Goal: Task Accomplishment & Management: Use online tool/utility

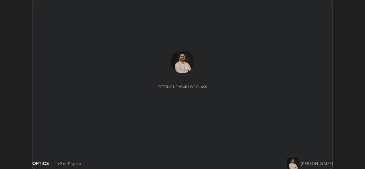
scroll to position [169, 364]
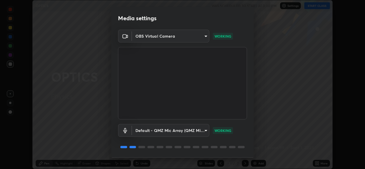
click at [201, 36] on body "Erase all OPTICS WAS SCHEDULED TO START AT 3:00 PM Settings START CLASS Setting…" at bounding box center [182, 84] width 365 height 169
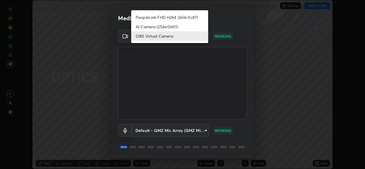
click at [191, 17] on li "PeopleLink FHD H264 (2e7e:0c87)" at bounding box center [169, 17] width 77 height 9
type input "82e0d92ff8dc9ce035820ff6804458f2a4e6c6fec7cfb98cf3af632c94f43e86"
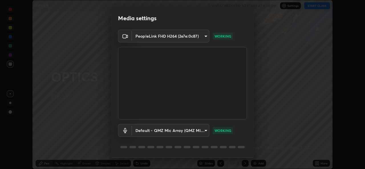
scroll to position [18, 0]
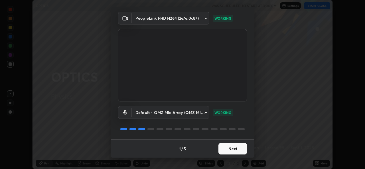
click at [236, 152] on button "Next" at bounding box center [232, 148] width 28 height 11
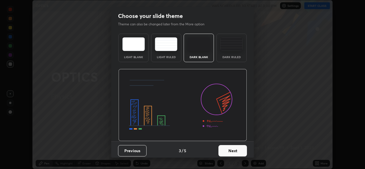
click at [238, 150] on button "Next" at bounding box center [232, 150] width 28 height 11
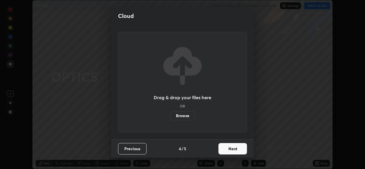
click at [239, 150] on button "Next" at bounding box center [232, 148] width 28 height 11
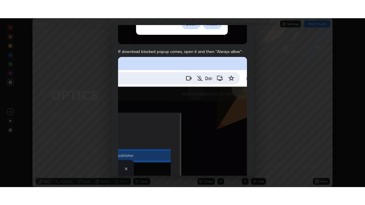
scroll to position [134, 0]
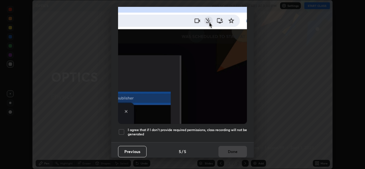
click at [121, 131] on div at bounding box center [121, 131] width 7 height 7
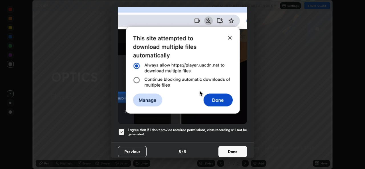
click at [235, 148] on button "Done" at bounding box center [232, 151] width 28 height 11
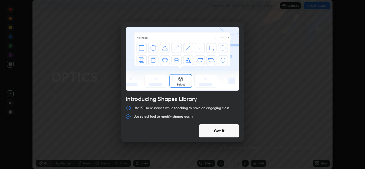
click at [319, 5] on div "Introducing Shapes Library Use 15+ new shapes while teaching to have an engagin…" at bounding box center [182, 84] width 365 height 169
click at [226, 131] on button "Got it" at bounding box center [218, 131] width 41 height 14
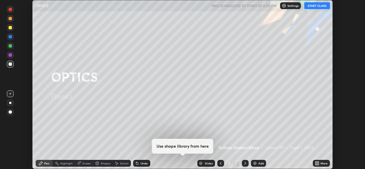
click at [318, 6] on button "START CLASS" at bounding box center [317, 5] width 26 height 7
click at [323, 164] on div "More" at bounding box center [323, 163] width 7 height 3
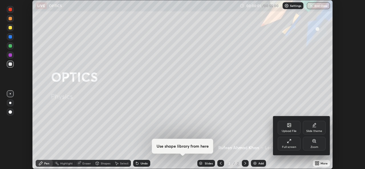
click at [289, 144] on div "Full screen" at bounding box center [288, 144] width 23 height 14
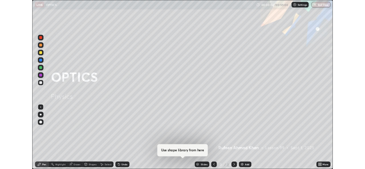
scroll to position [205, 365]
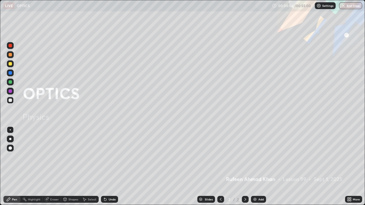
click at [256, 169] on div "Add" at bounding box center [258, 199] width 15 height 7
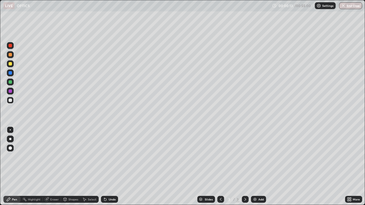
click at [11, 64] on div at bounding box center [10, 63] width 3 height 3
click at [10, 54] on div at bounding box center [10, 54] width 3 height 3
click at [9, 136] on div at bounding box center [10, 139] width 7 height 7
click at [12, 101] on div at bounding box center [10, 100] width 3 height 3
click at [9, 81] on div at bounding box center [10, 81] width 3 height 3
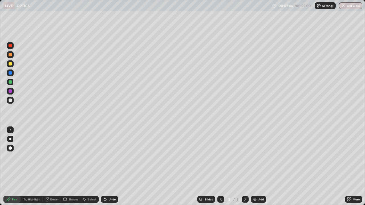
click at [112, 169] on div "Undo" at bounding box center [111, 199] width 7 height 3
click at [111, 169] on div "Undo" at bounding box center [111, 199] width 7 height 3
click at [112, 169] on div "Undo" at bounding box center [111, 199] width 7 height 3
click at [111, 169] on div "Undo" at bounding box center [109, 199] width 17 height 7
click at [112, 169] on div "Undo" at bounding box center [111, 199] width 7 height 3
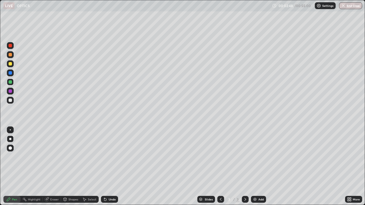
click at [112, 169] on div "Undo" at bounding box center [111, 199] width 7 height 3
click at [113, 169] on div "Undo" at bounding box center [111, 199] width 7 height 3
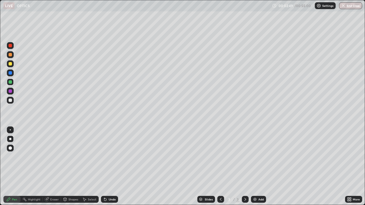
click at [113, 169] on div "Undo" at bounding box center [111, 199] width 7 height 3
click at [10, 91] on div at bounding box center [10, 90] width 3 height 3
click at [10, 99] on div at bounding box center [10, 100] width 3 height 3
click at [11, 82] on div at bounding box center [10, 81] width 3 height 3
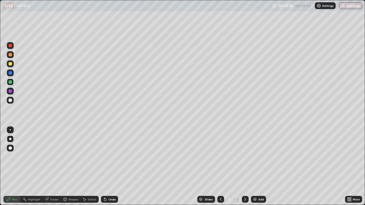
click at [55, 169] on div "Eraser" at bounding box center [54, 199] width 9 height 3
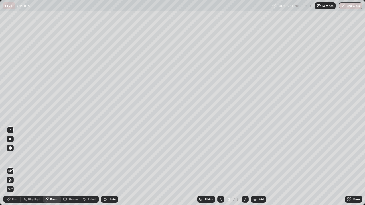
click at [13, 169] on div "Pen" at bounding box center [14, 199] width 5 height 3
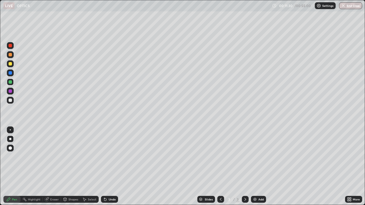
click at [259, 169] on div "Add" at bounding box center [260, 199] width 5 height 3
click at [110, 169] on div "Undo" at bounding box center [109, 199] width 17 height 7
click at [9, 71] on div at bounding box center [10, 72] width 7 height 7
click at [11, 55] on div at bounding box center [10, 54] width 3 height 3
click at [53, 169] on div "Eraser" at bounding box center [54, 199] width 9 height 3
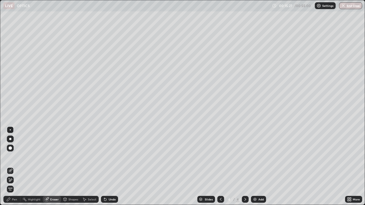
click at [15, 169] on div "Pen" at bounding box center [14, 199] width 5 height 3
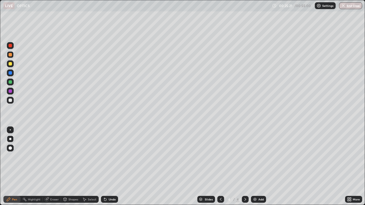
click at [258, 169] on div "Add" at bounding box center [260, 199] width 5 height 3
click at [11, 63] on div at bounding box center [10, 63] width 3 height 3
click at [257, 169] on div "Add" at bounding box center [258, 199] width 15 height 7
click at [11, 100] on div at bounding box center [10, 100] width 3 height 3
click at [11, 81] on div at bounding box center [10, 81] width 3 height 3
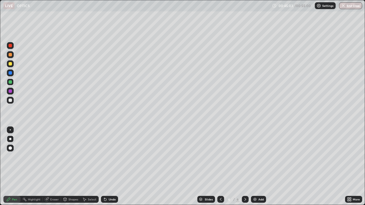
click at [11, 102] on div at bounding box center [10, 100] width 3 height 3
click at [11, 63] on div at bounding box center [10, 63] width 3 height 3
click at [53, 169] on div "Eraser" at bounding box center [54, 199] width 9 height 3
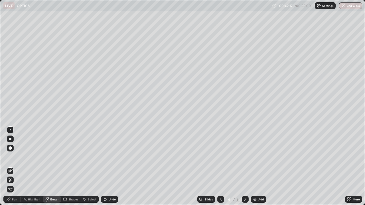
click at [92, 169] on div "Select" at bounding box center [92, 199] width 9 height 3
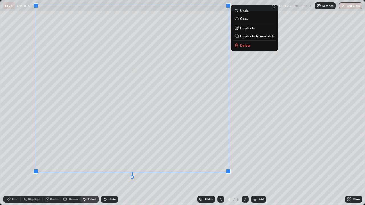
click at [240, 45] on p "Delete" at bounding box center [245, 45] width 11 height 5
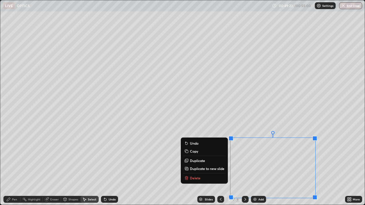
click at [196, 169] on p "Delete" at bounding box center [195, 178] width 11 height 5
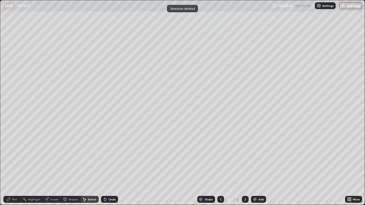
click at [15, 169] on div "Pen" at bounding box center [14, 199] width 5 height 3
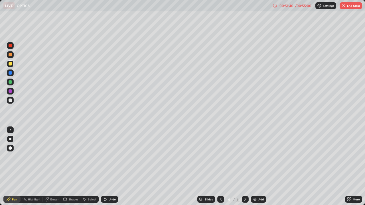
click at [11, 101] on div at bounding box center [10, 100] width 3 height 3
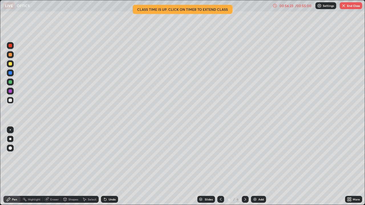
click at [350, 6] on button "End Class" at bounding box center [350, 5] width 22 height 7
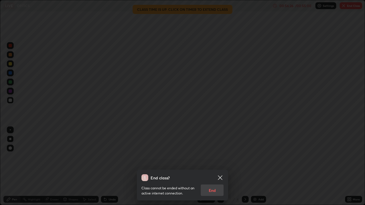
click at [220, 169] on icon at bounding box center [219, 177] width 7 height 7
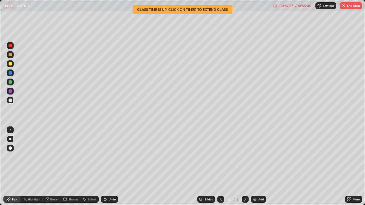
click at [355, 7] on button "End Class" at bounding box center [350, 5] width 22 height 7
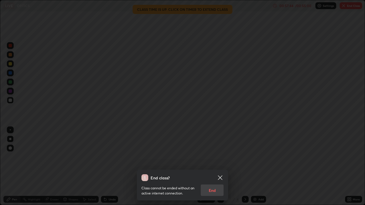
click at [212, 169] on div "Class cannot be ended without an active internet connection. End" at bounding box center [182, 188] width 82 height 15
click at [214, 169] on div "End class? Class cannot be ended without an active internet connection. End" at bounding box center [182, 185] width 91 height 31
click at [213, 169] on div "Class cannot be ended without an active internet connection. End" at bounding box center [182, 188] width 82 height 15
click at [215, 169] on div "Class cannot be ended without an active internet connection. End" at bounding box center [182, 188] width 82 height 15
click at [222, 169] on icon at bounding box center [219, 177] width 7 height 7
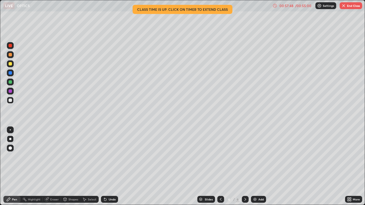
click at [353, 5] on button "End Class" at bounding box center [350, 5] width 22 height 7
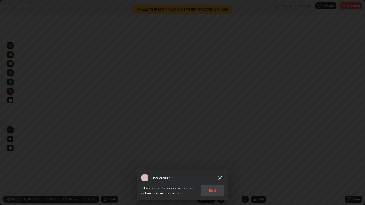
click at [214, 169] on div "Class cannot be ended without an active internet connection. End" at bounding box center [182, 188] width 82 height 15
click at [212, 169] on div "Class cannot be ended without an active internet connection. End" at bounding box center [182, 188] width 82 height 15
click at [211, 169] on div "Class cannot be ended without an active internet connection. End" at bounding box center [182, 188] width 82 height 15
click at [212, 169] on div "Class cannot be ended without an active internet connection. End" at bounding box center [182, 188] width 82 height 15
click at [213, 169] on div "Class cannot be ended without an active internet connection. End" at bounding box center [182, 188] width 82 height 15
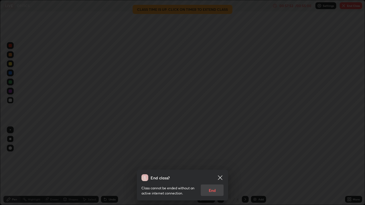
click at [215, 169] on div "Class cannot be ended without an active internet connection. End" at bounding box center [182, 188] width 82 height 15
click at [216, 169] on div "Class cannot be ended without an active internet connection. End" at bounding box center [182, 188] width 82 height 15
click at [218, 169] on icon at bounding box center [219, 177] width 7 height 7
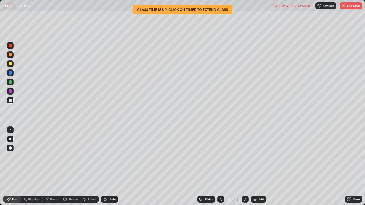
click at [347, 7] on button "End Class" at bounding box center [350, 5] width 22 height 7
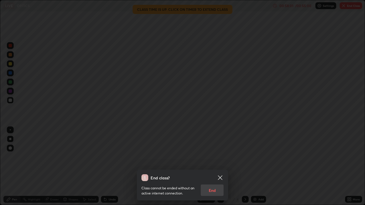
click at [213, 169] on div "Class cannot be ended without an active internet connection. End" at bounding box center [182, 188] width 82 height 15
click at [214, 169] on div "Class cannot be ended without an active internet connection. End" at bounding box center [182, 188] width 82 height 15
click at [220, 169] on icon at bounding box center [220, 177] width 4 height 4
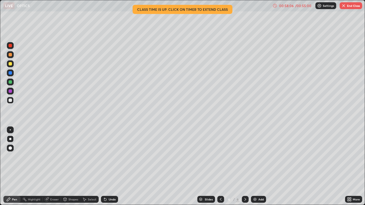
click at [349, 6] on button "End Class" at bounding box center [350, 5] width 22 height 7
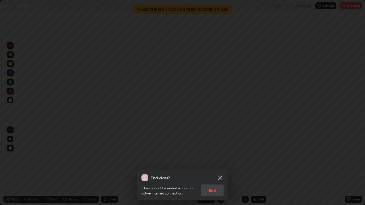
click at [323, 169] on div "End class? Class cannot be ended without an active internet connection. End" at bounding box center [182, 102] width 365 height 205
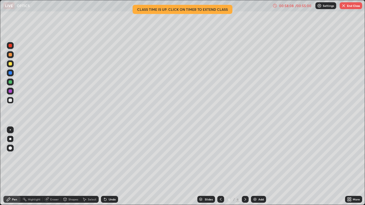
click at [352, 169] on div "More" at bounding box center [353, 199] width 17 height 7
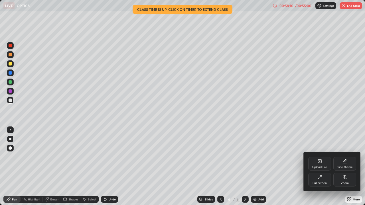
click at [322, 169] on div "Full screen" at bounding box center [319, 180] width 23 height 14
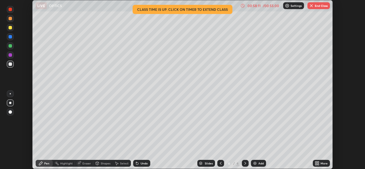
scroll to position [28309, 28113]
